Goal: Information Seeking & Learning: Check status

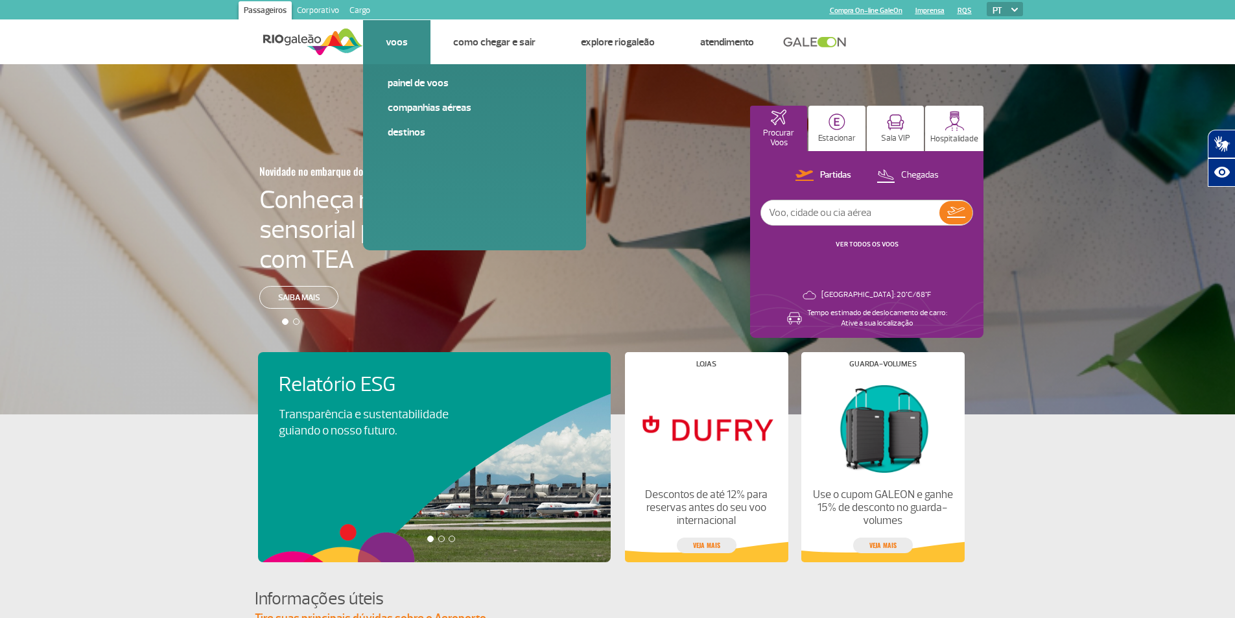
click at [402, 45] on link "Voos" at bounding box center [397, 42] width 22 height 13
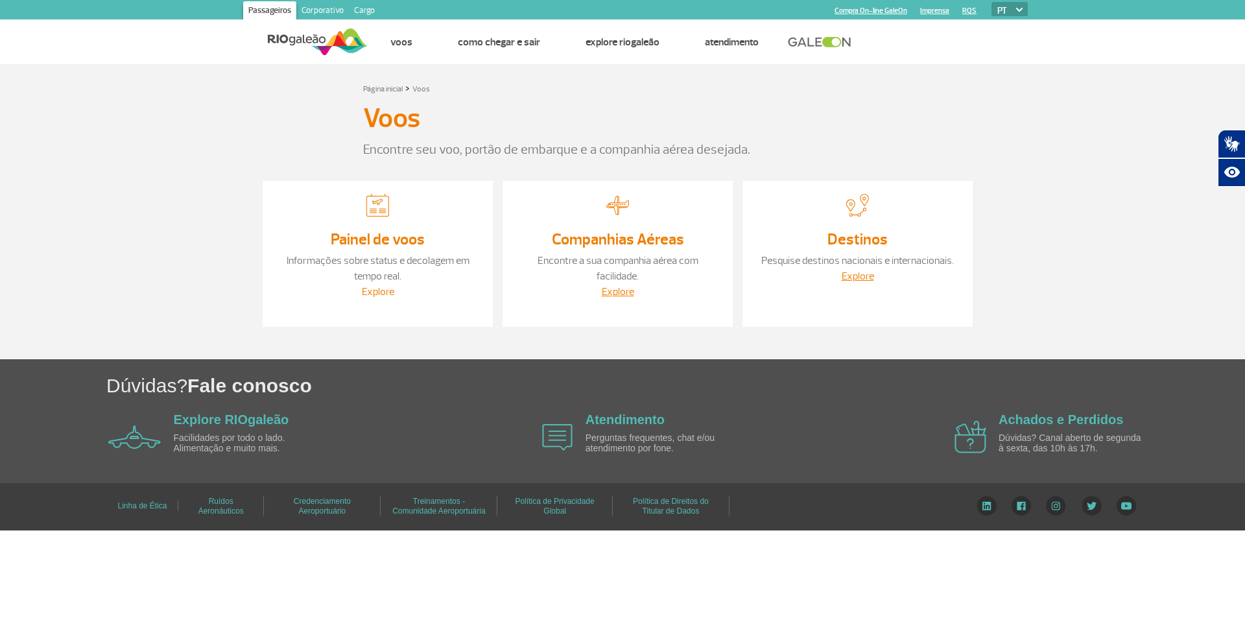
click at [378, 290] on link "Explore" at bounding box center [378, 291] width 32 height 13
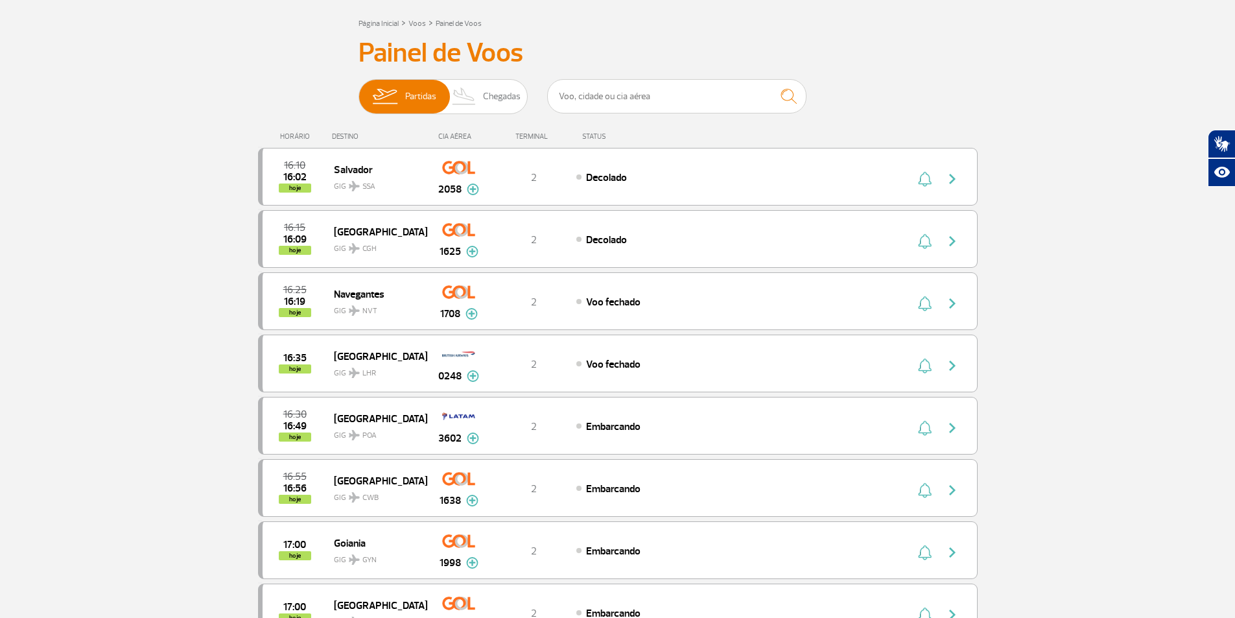
scroll to position [130, 0]
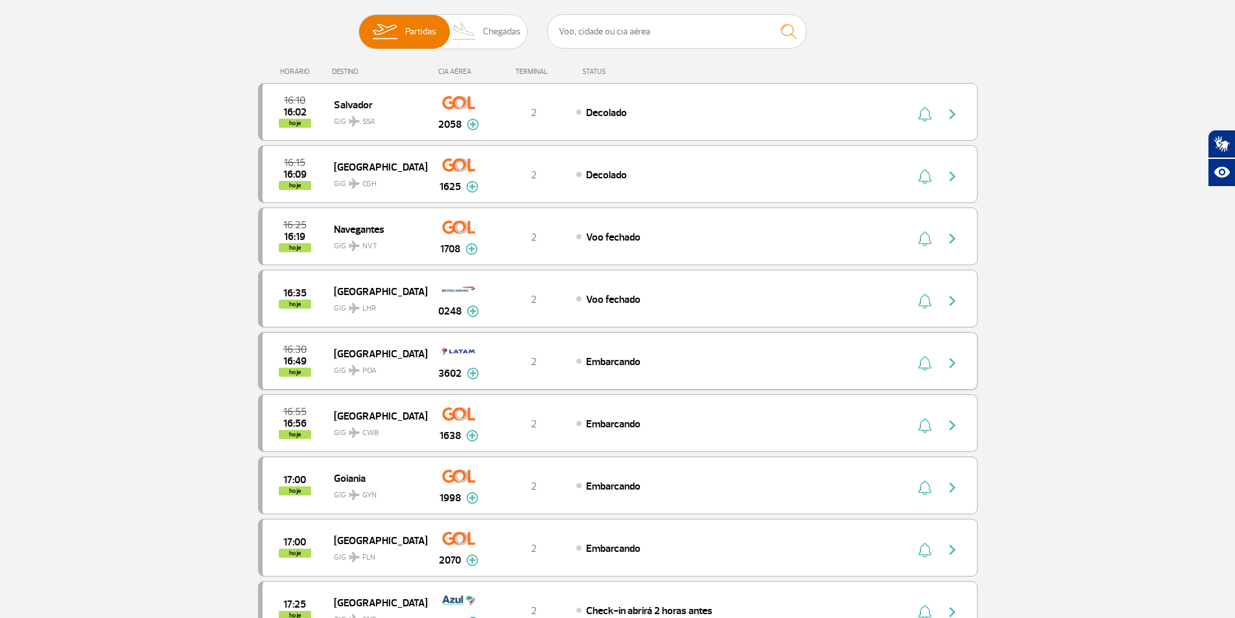
click at [951, 364] on img "button" at bounding box center [953, 363] width 16 height 16
drag, startPoint x: 387, startPoint y: 353, endPoint x: 167, endPoint y: 352, distance: 219.8
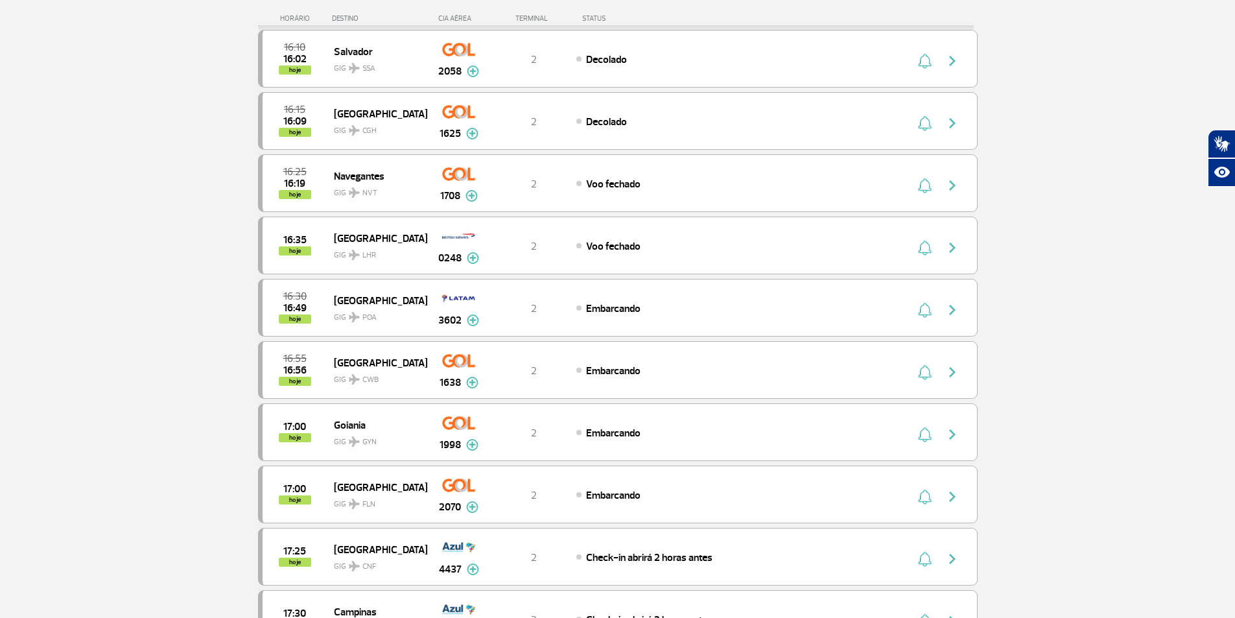
click at [48, 379] on section "Página Inicial > Voos > Painel de Voos Painel de Voos Partidas Chegadas 16:10 1…" at bounding box center [617, 630] width 1235 height 1521
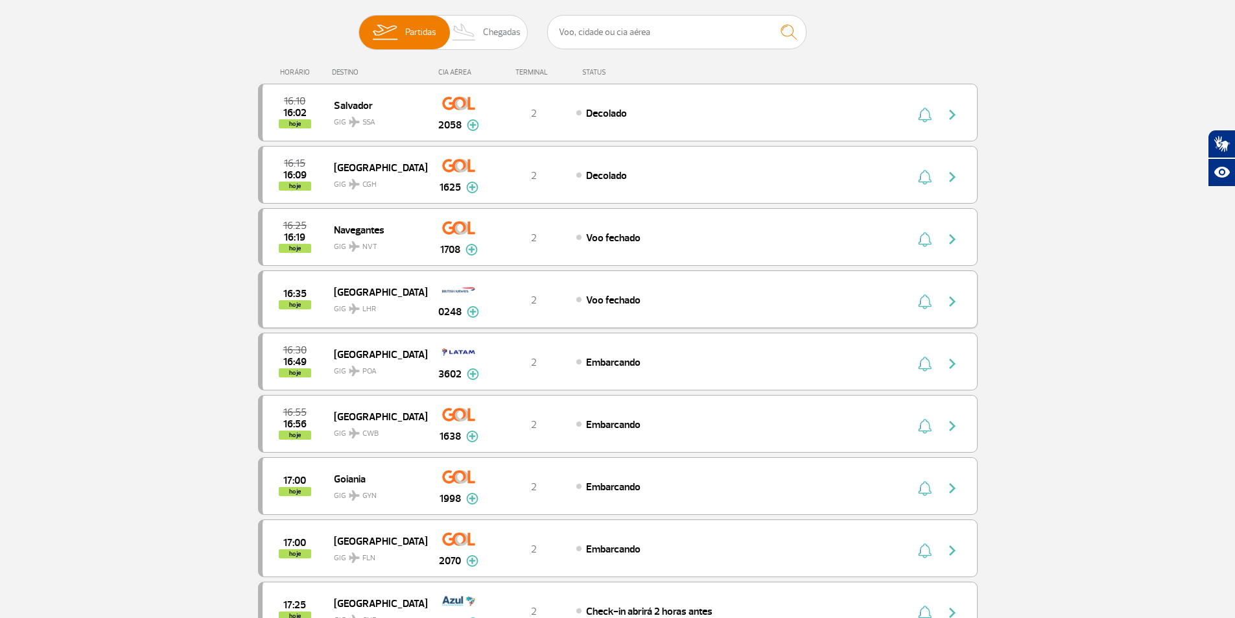
scroll to position [130, 0]
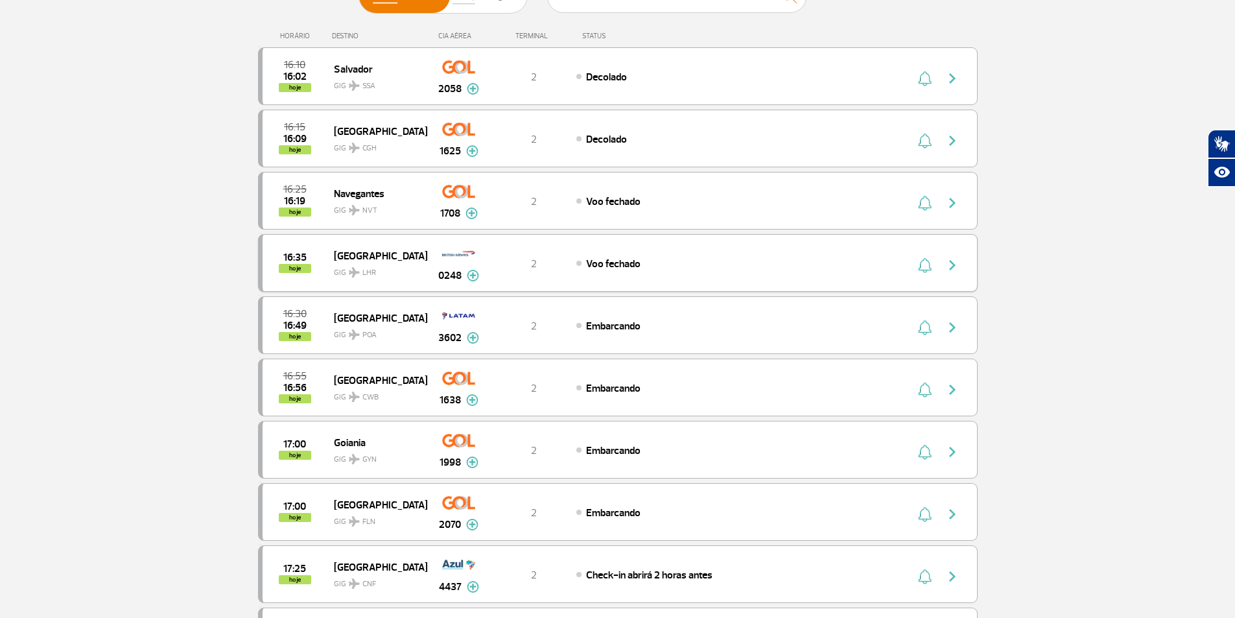
scroll to position [195, 0]
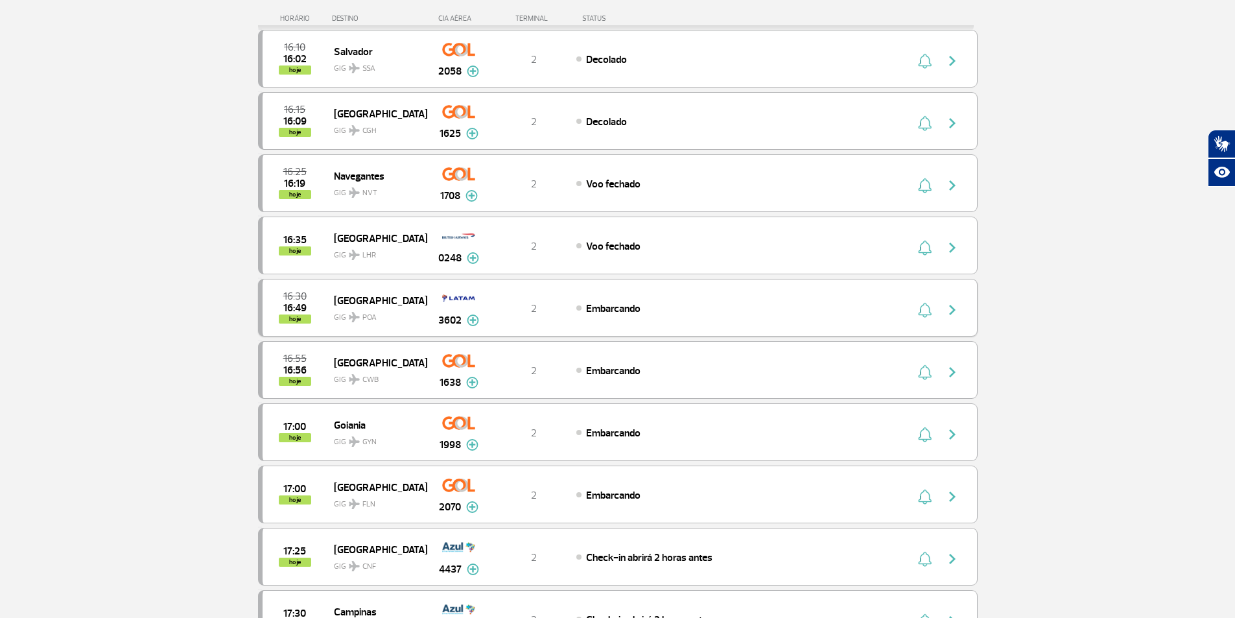
click at [949, 312] on img "button" at bounding box center [953, 310] width 16 height 16
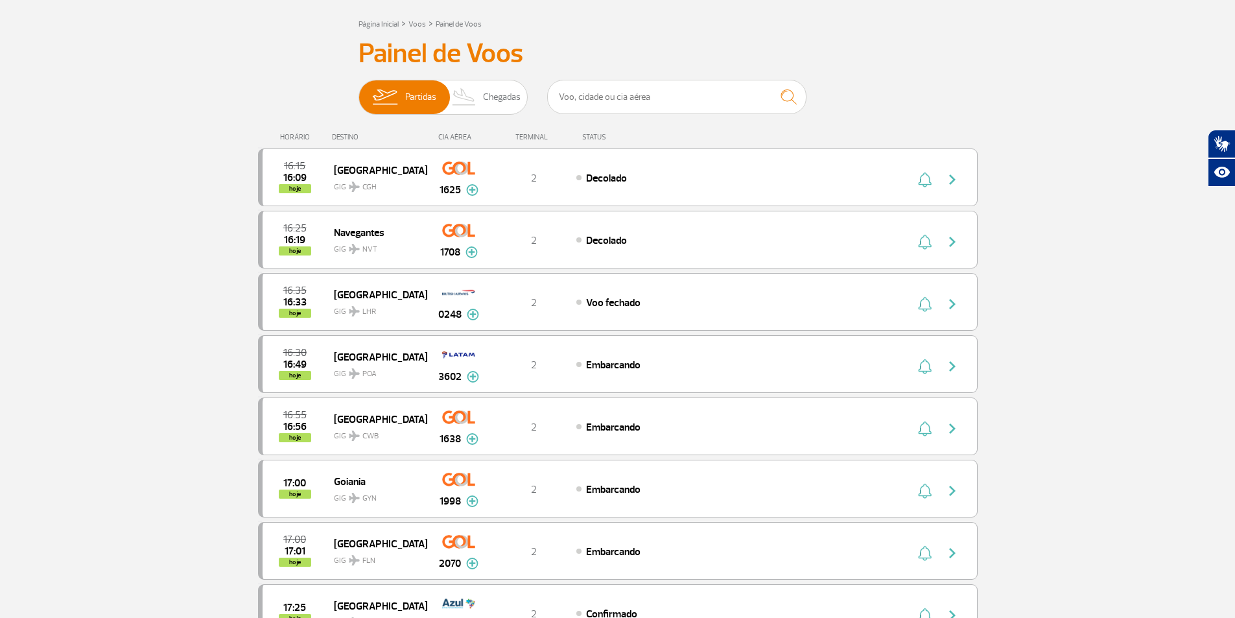
scroll to position [65, 0]
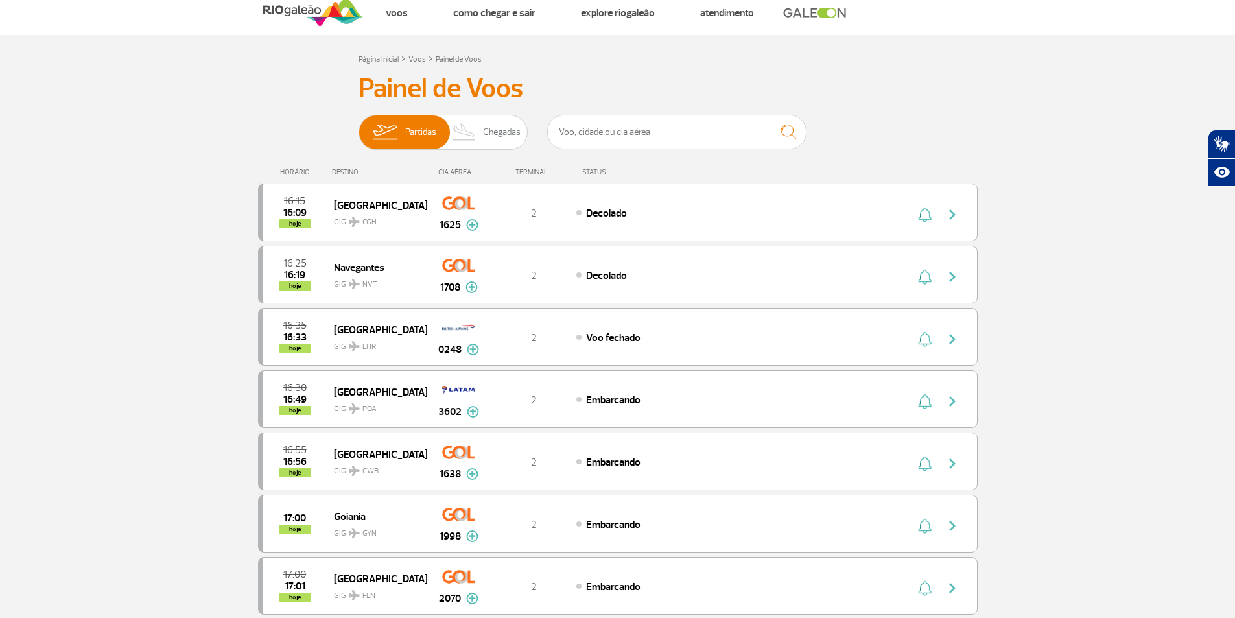
scroll to position [0, 0]
